Goal: Information Seeking & Learning: Check status

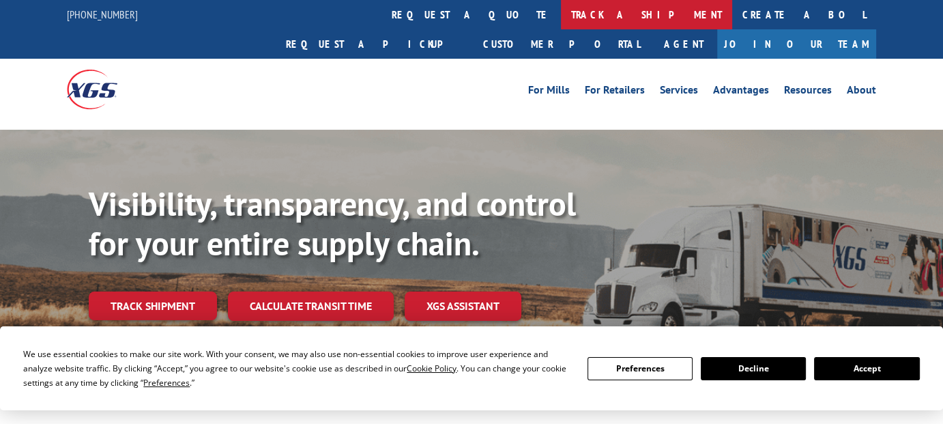
click at [561, 18] on link "track a shipment" at bounding box center [646, 14] width 171 height 29
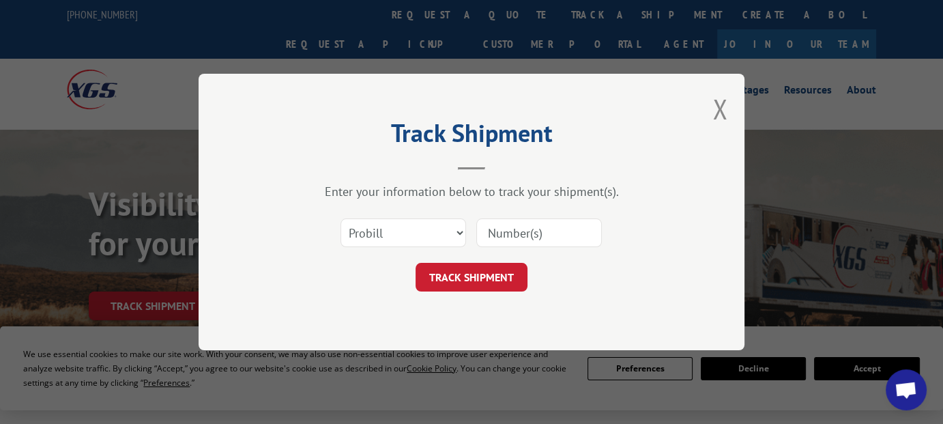
drag, startPoint x: 498, startPoint y: 224, endPoint x: 461, endPoint y: 241, distance: 41.2
click at [498, 224] on input at bounding box center [539, 232] width 126 height 29
paste input "612827"
type input "612827"
click at [415, 239] on select "Select category... Probill BOL PO" at bounding box center [403, 232] width 126 height 29
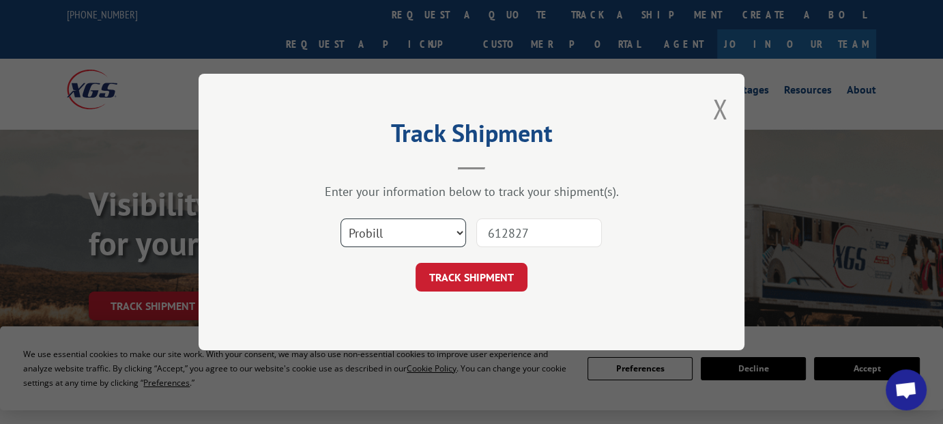
select select "bol"
click at [340, 218] on select "Select category... Probill BOL PO" at bounding box center [403, 232] width 126 height 29
click at [477, 274] on button "TRACK SHIPMENT" at bounding box center [471, 277] width 112 height 29
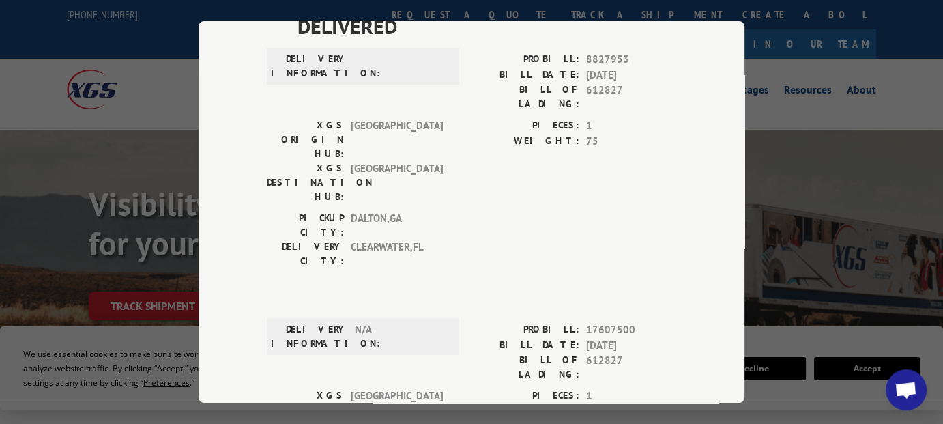
scroll to position [188, 0]
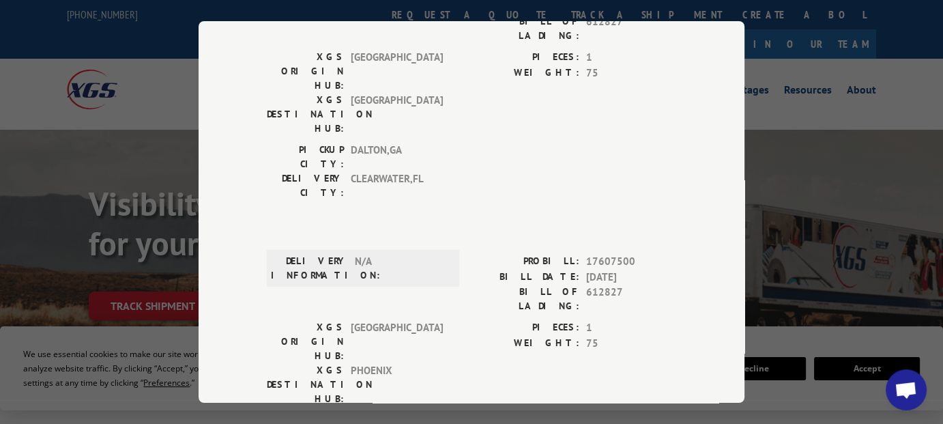
click at [592, 254] on span "17607500" at bounding box center [631, 262] width 90 height 16
copy span "17607500"
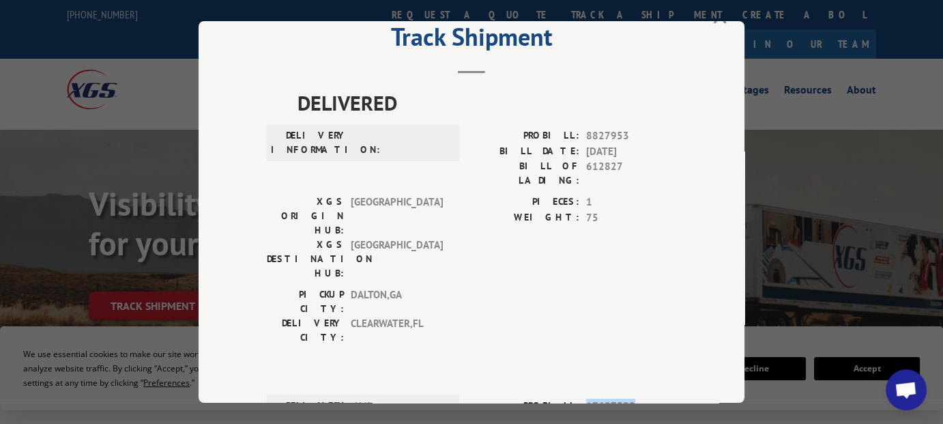
scroll to position [0, 0]
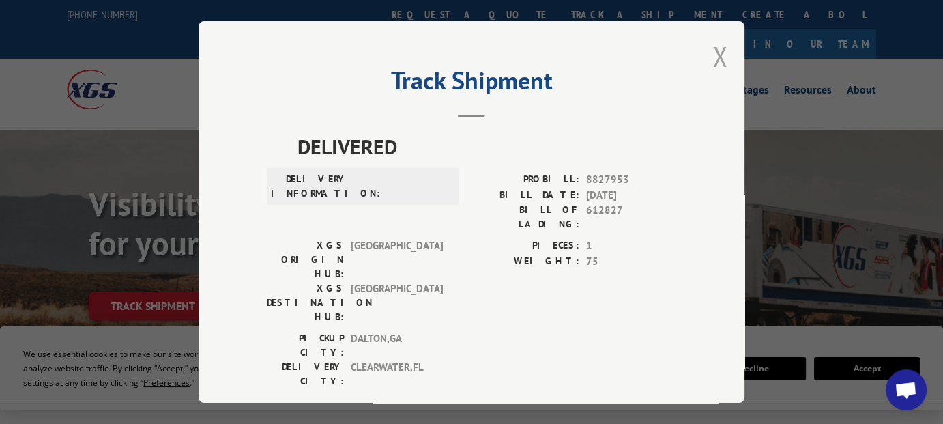
click at [714, 56] on button "Close modal" at bounding box center [719, 56] width 15 height 36
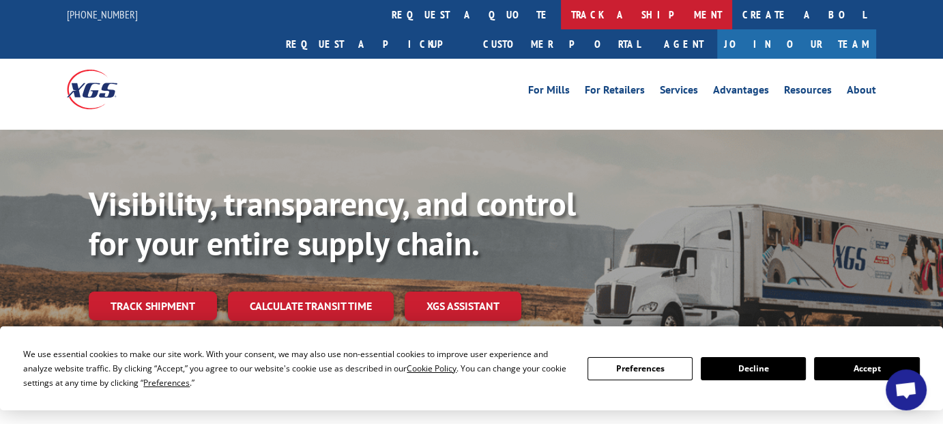
click at [561, 20] on link "track a shipment" at bounding box center [646, 14] width 171 height 29
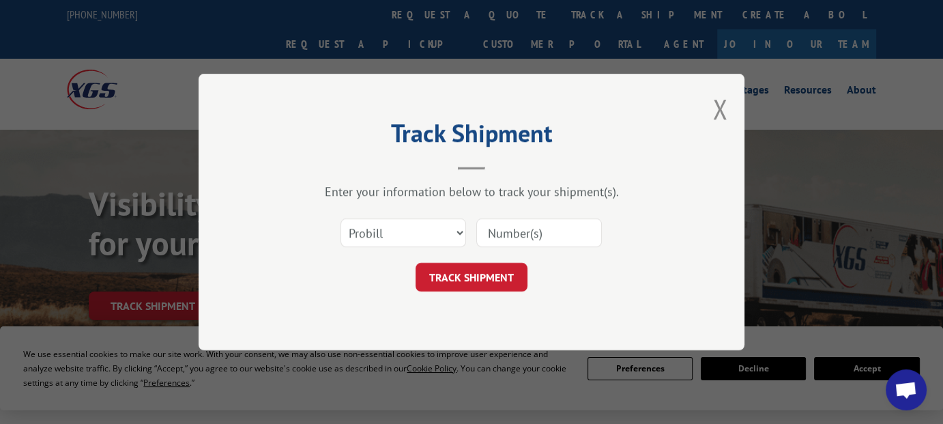
click at [519, 235] on input at bounding box center [539, 232] width 126 height 29
paste input "17607500"
type input "17607500"
drag, startPoint x: 471, startPoint y: 274, endPoint x: 488, endPoint y: 271, distance: 18.1
click at [471, 274] on button "TRACK SHIPMENT" at bounding box center [471, 277] width 112 height 29
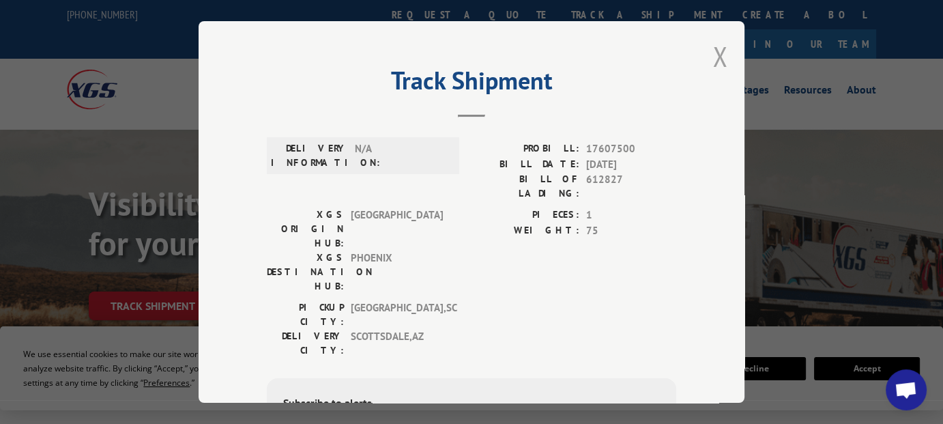
click at [720, 55] on button "Close modal" at bounding box center [719, 56] width 15 height 36
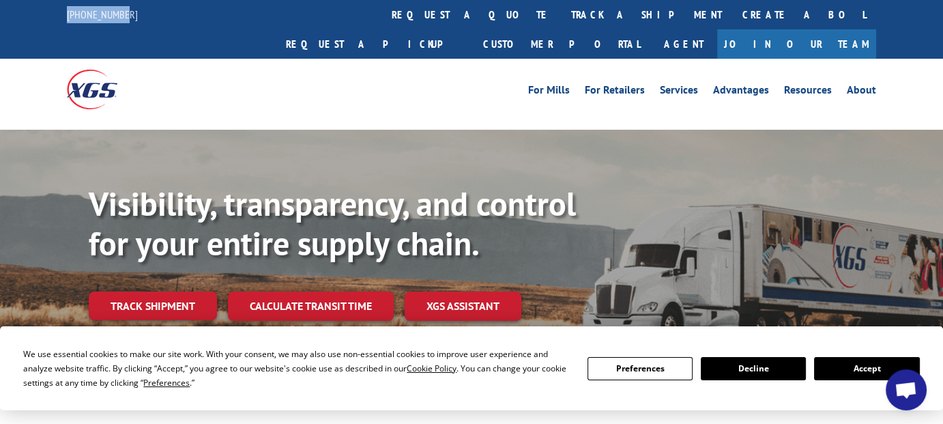
drag, startPoint x: 55, startPoint y: 8, endPoint x: 123, endPoint y: 16, distance: 68.0
click at [123, 16] on div "[PHONE_NUMBER] request a quote track a shipment Create a BOL Request a pickup C…" at bounding box center [471, 29] width 943 height 59
copy link "[PHONE_NUMBER]"
